Goal: Information Seeking & Learning: Understand process/instructions

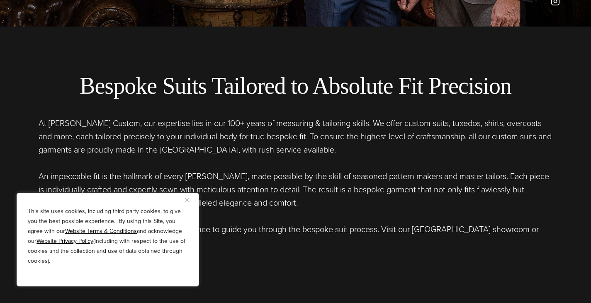
click at [189, 203] on button "Close" at bounding box center [190, 200] width 10 height 10
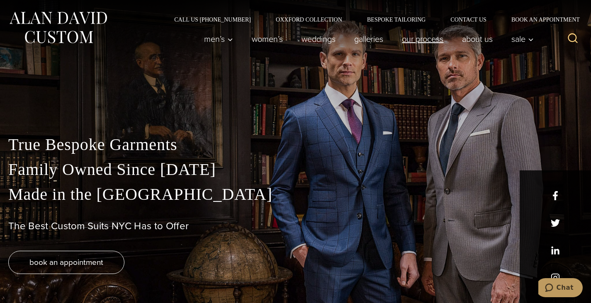
click at [424, 43] on link "Our Process" at bounding box center [423, 39] width 60 height 17
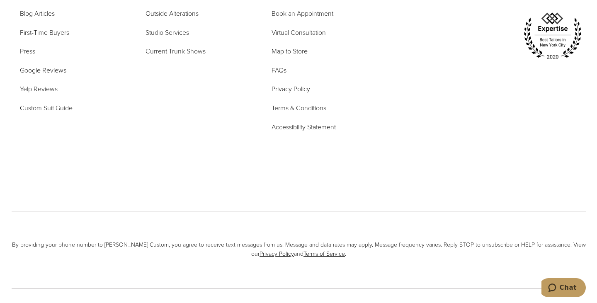
scroll to position [2832, 0]
